Goal: Task Accomplishment & Management: Use online tool/utility

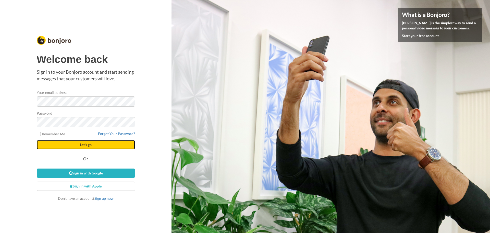
click at [91, 145] on span "Let's go" at bounding box center [86, 144] width 12 height 4
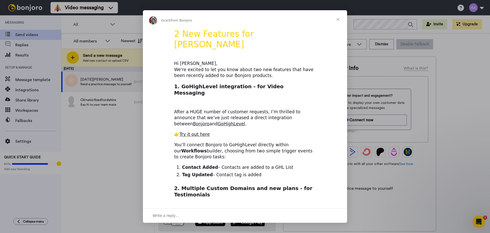
click at [338, 19] on span "Close" at bounding box center [338, 19] width 18 height 18
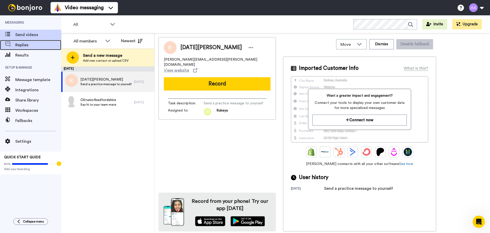
click at [28, 45] on span "Replies" at bounding box center [38, 45] width 46 height 6
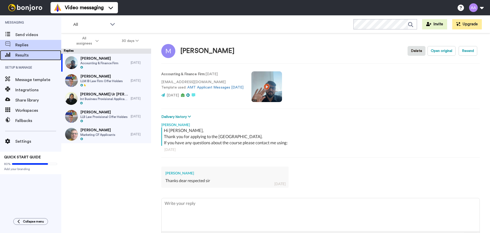
click at [26, 55] on span "Results" at bounding box center [38, 55] width 46 height 6
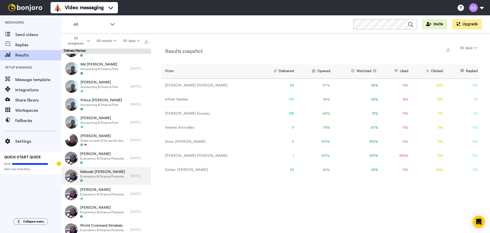
scroll to position [442, 0]
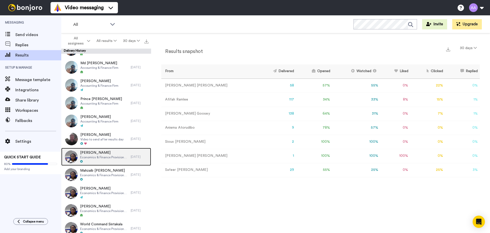
click at [98, 154] on span "Mayank Rohilla" at bounding box center [104, 152] width 48 height 5
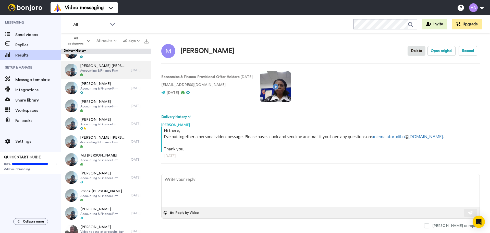
scroll to position [340, 0]
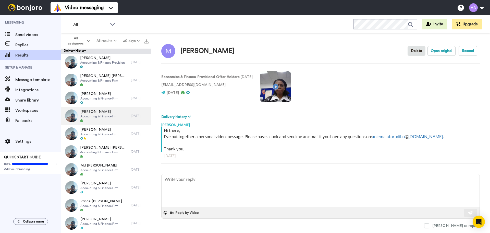
type textarea "x"
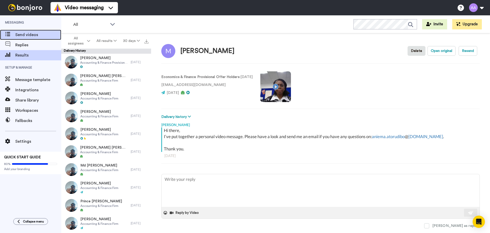
click at [29, 33] on span "Send videos" at bounding box center [38, 35] width 46 height 6
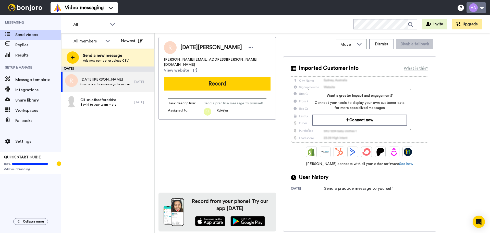
click at [481, 7] on button at bounding box center [476, 7] width 19 height 11
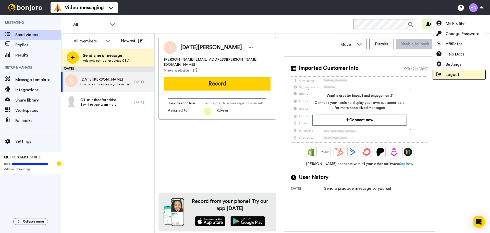
click at [454, 76] on span "Logout" at bounding box center [453, 74] width 14 height 6
